Goal: Navigation & Orientation: Find specific page/section

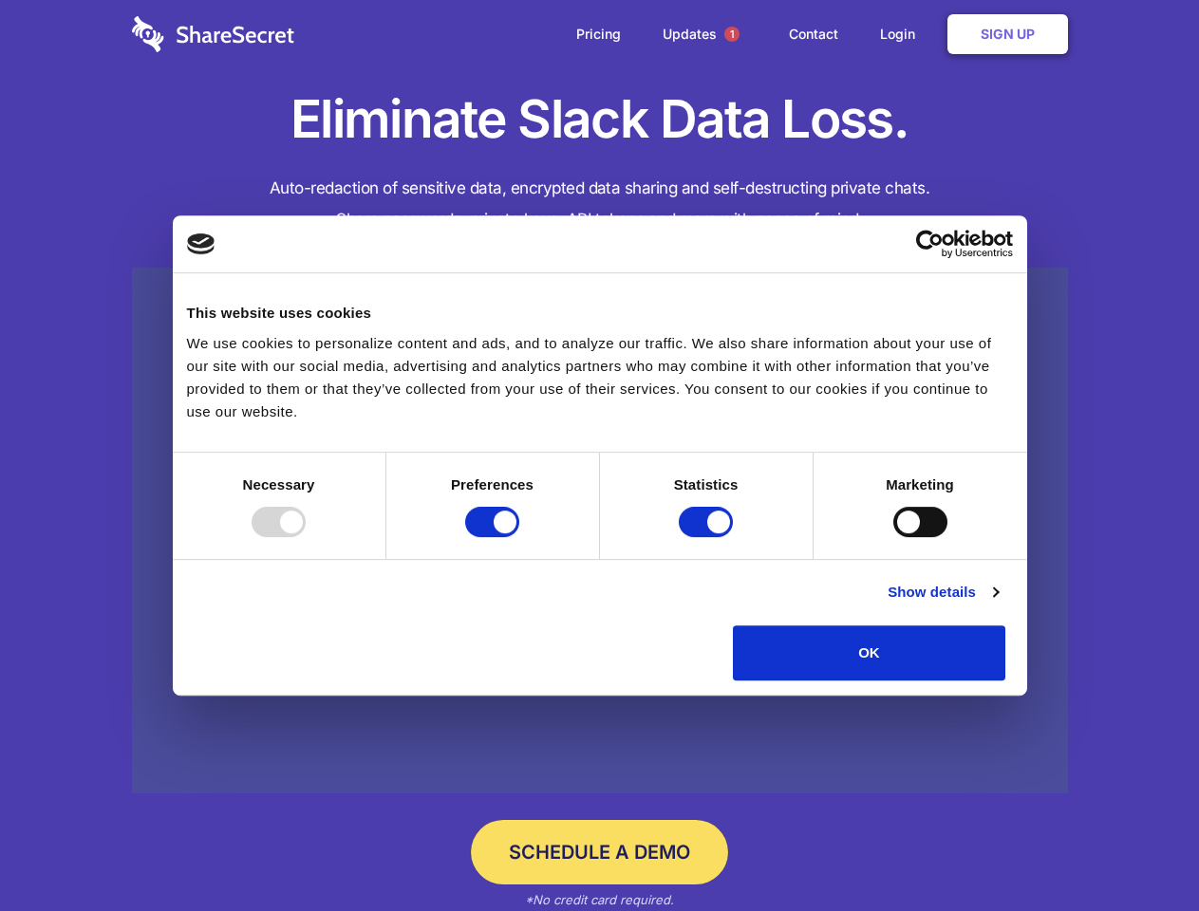
click at [306, 537] on div at bounding box center [279, 522] width 54 height 30
click at [519, 537] on input "Preferences" at bounding box center [492, 522] width 54 height 30
checkbox input "false"
click at [708, 537] on input "Statistics" at bounding box center [706, 522] width 54 height 30
checkbox input "false"
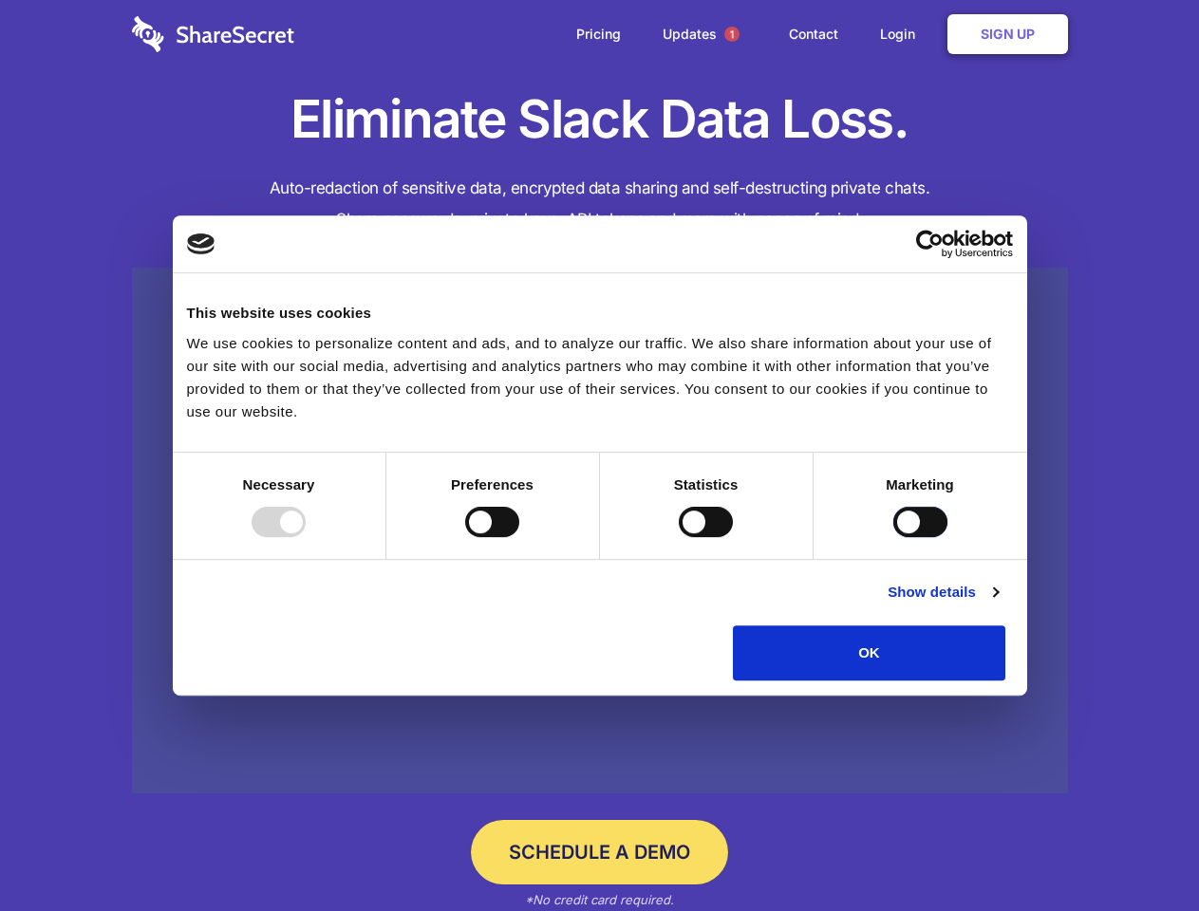
click at [893, 537] on input "Marketing" at bounding box center [920, 522] width 54 height 30
checkbox input "true"
click at [997, 604] on link "Show details" at bounding box center [942, 592] width 110 height 23
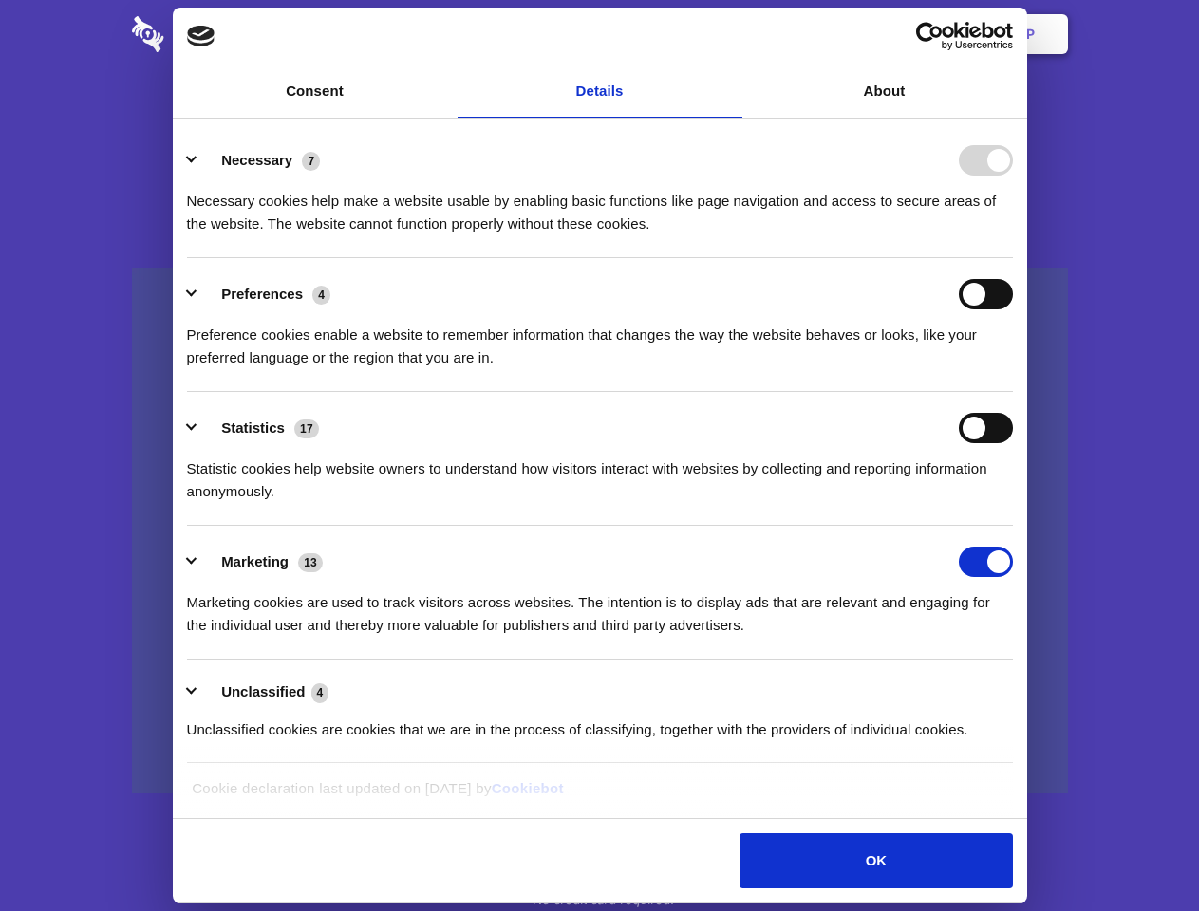
click at [1013, 235] on div "Necessary cookies help make a website usable by enabling basic functions like p…" at bounding box center [600, 206] width 826 height 60
click at [731, 34] on span "1" at bounding box center [731, 34] width 15 height 15
